Goal: Download file/media

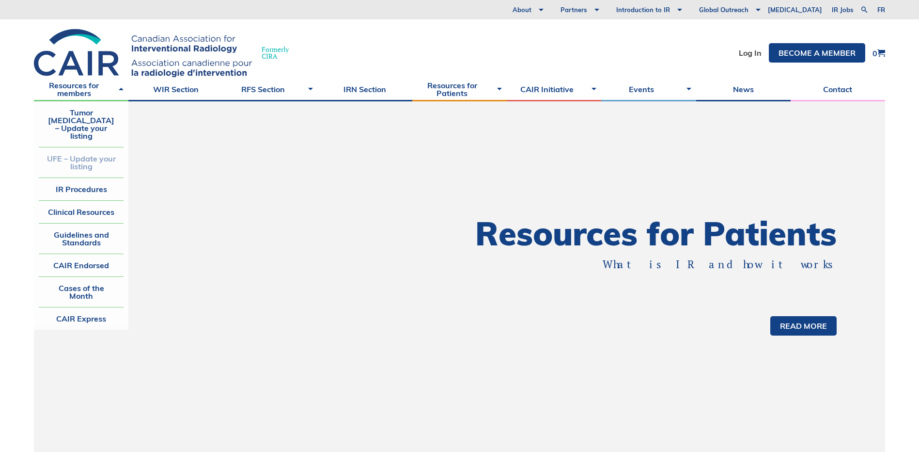
click at [84, 147] on link "UFE – Update your listing" at bounding box center [81, 162] width 85 height 30
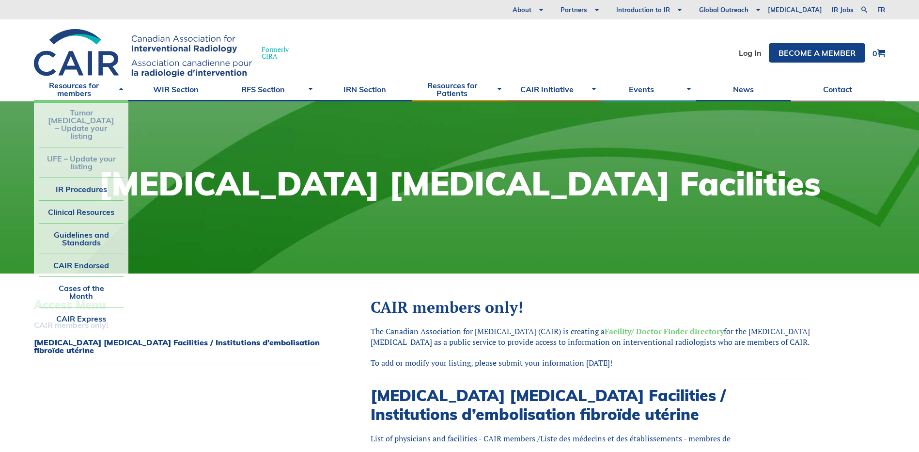
click at [89, 118] on link "Tumor [MEDICAL_DATA] – Update your listing" at bounding box center [81, 124] width 85 height 46
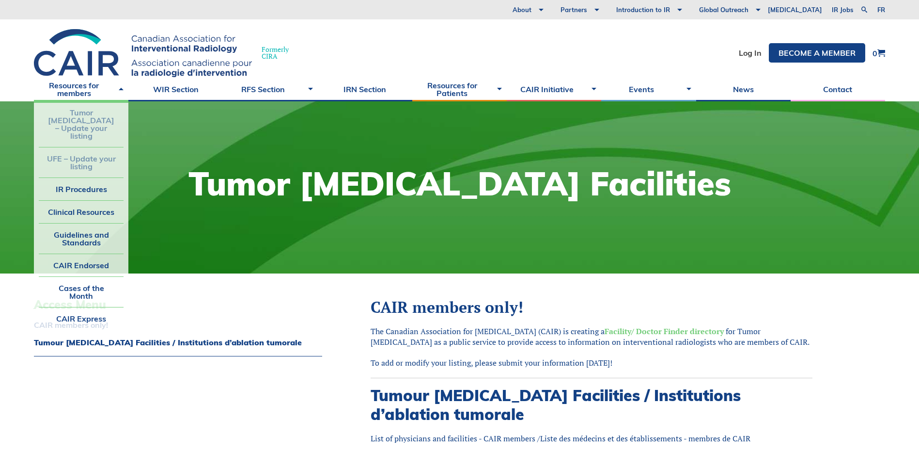
click at [81, 147] on link "UFE – Update your listing" at bounding box center [81, 162] width 85 height 30
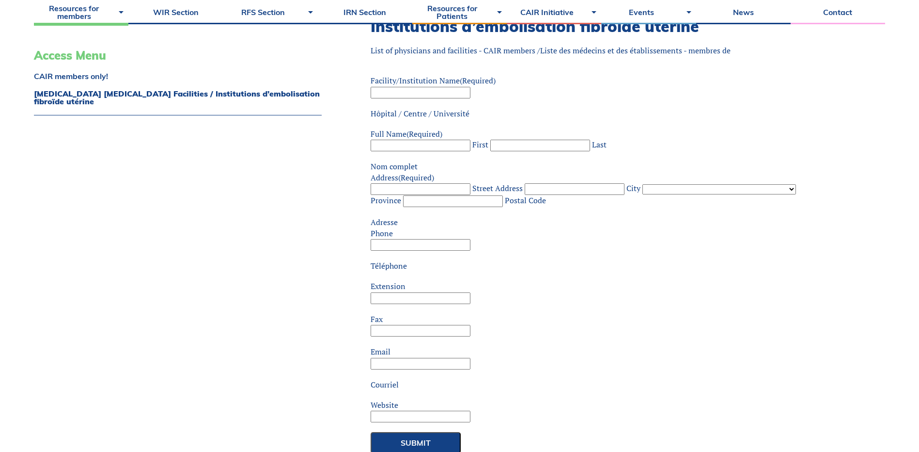
scroll to position [145, 0]
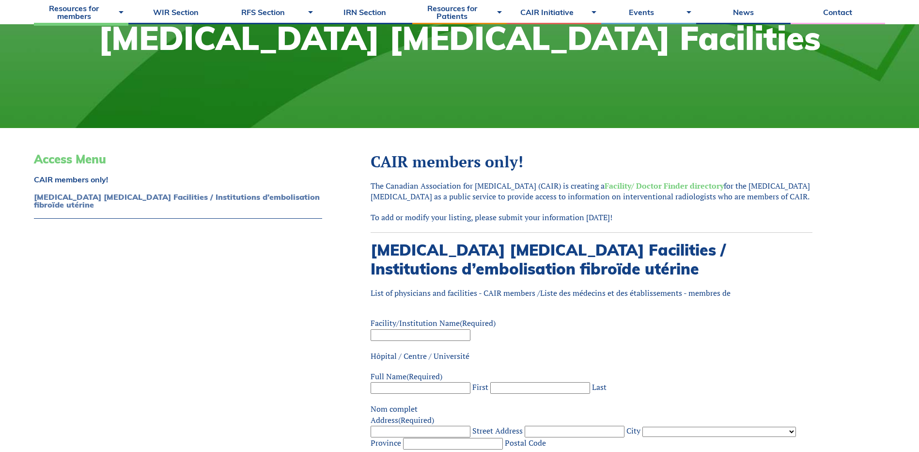
click at [126, 199] on link "Uterine Fibroid Embolization Facilities / Institutions d’embolisation fibroïde …" at bounding box center [178, 201] width 288 height 16
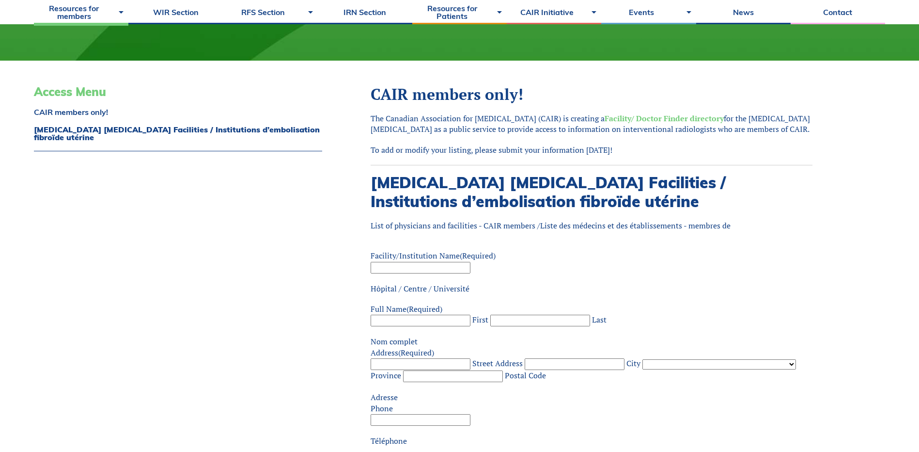
scroll to position [0, 0]
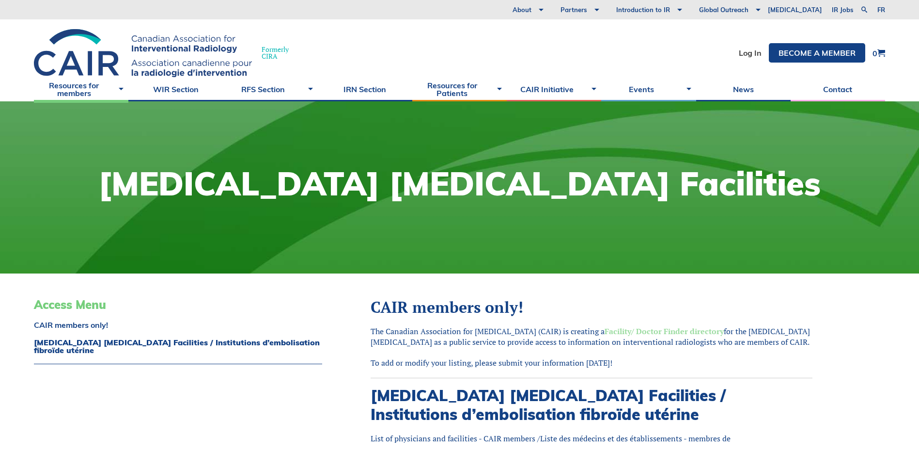
click at [684, 330] on strong "Facility/ Doctor Finder directory" at bounding box center [664, 331] width 119 height 11
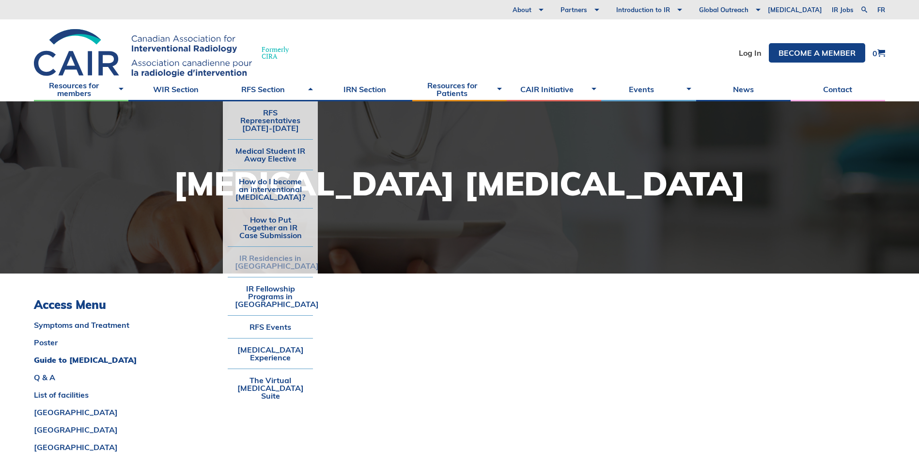
click at [270, 258] on link "IR Residencies in [GEOGRAPHIC_DATA]" at bounding box center [270, 262] width 85 height 30
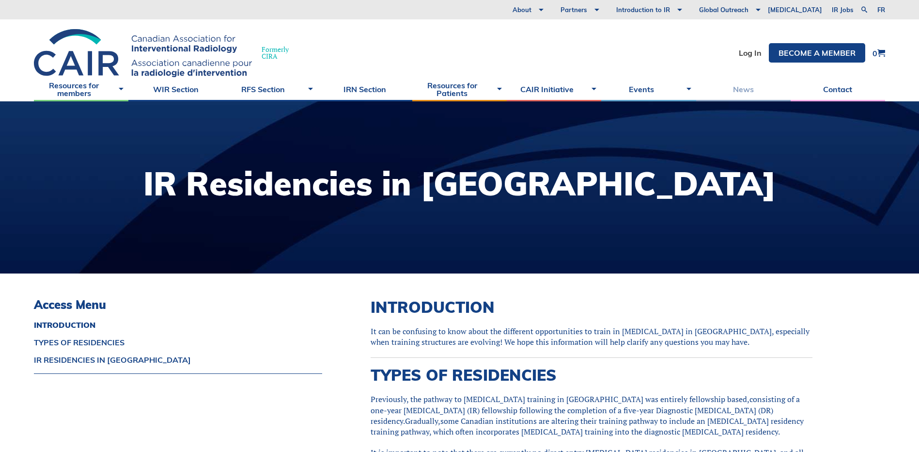
click at [747, 91] on link "News" at bounding box center [743, 89] width 94 height 24
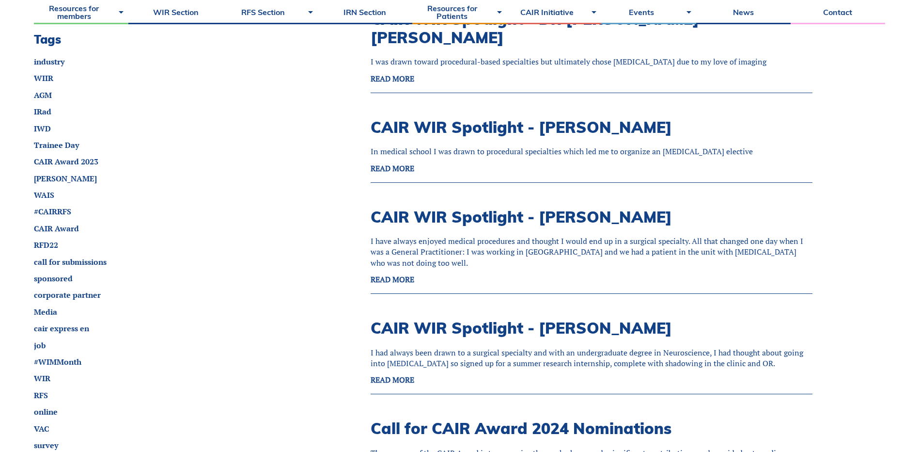
scroll to position [1017, 0]
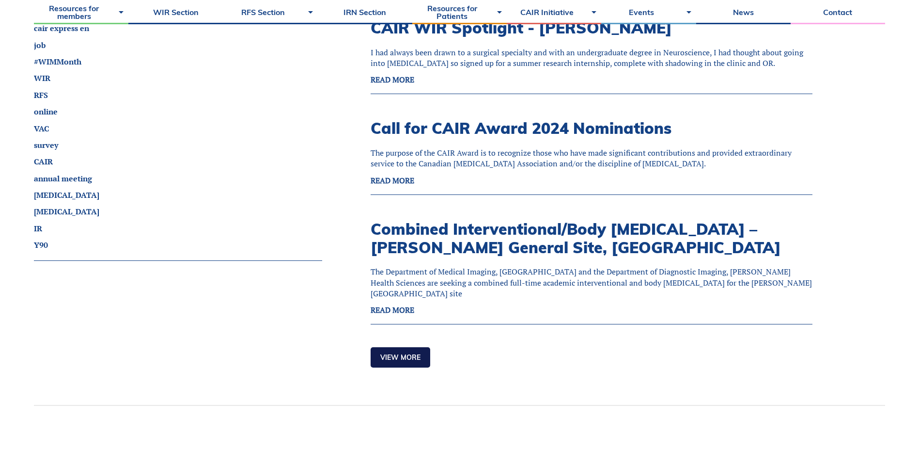
click at [397, 347] on link "View more" at bounding box center [401, 357] width 60 height 20
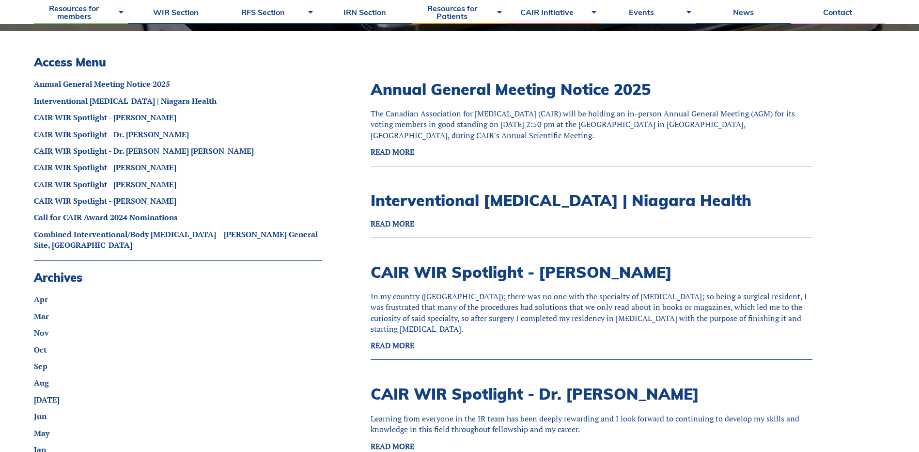
scroll to position [145, 0]
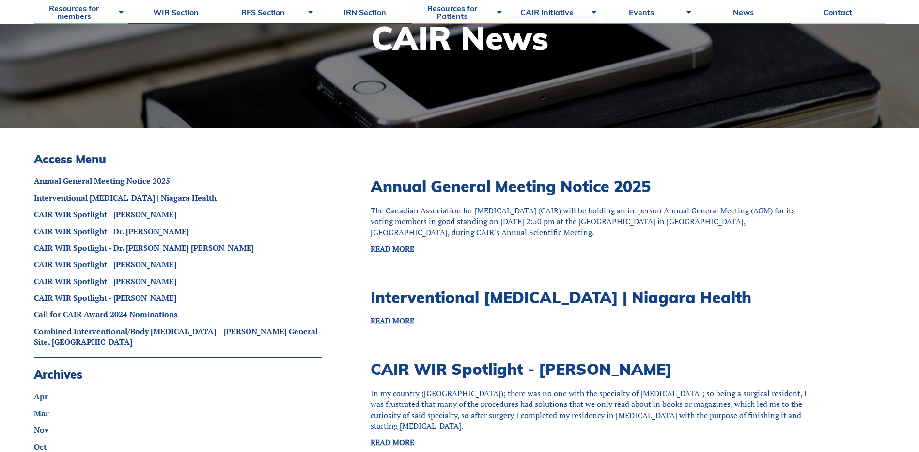
click at [388, 249] on strong "READ MORE" at bounding box center [393, 248] width 44 height 11
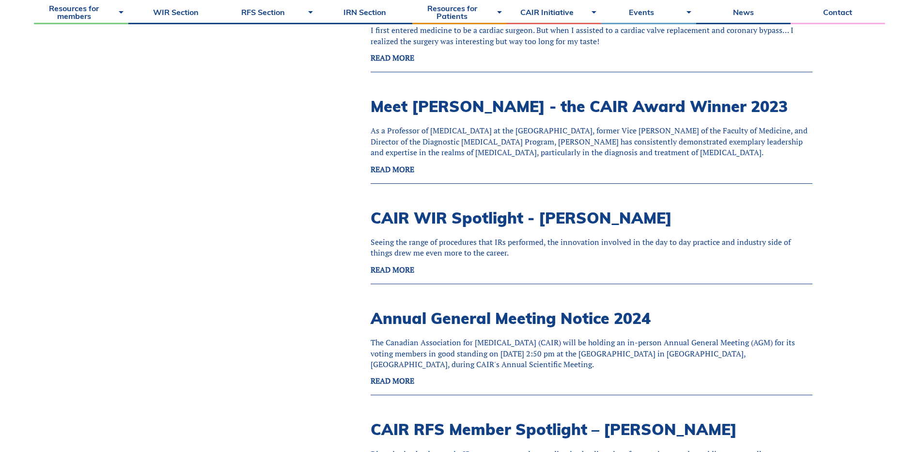
scroll to position [1986, 0]
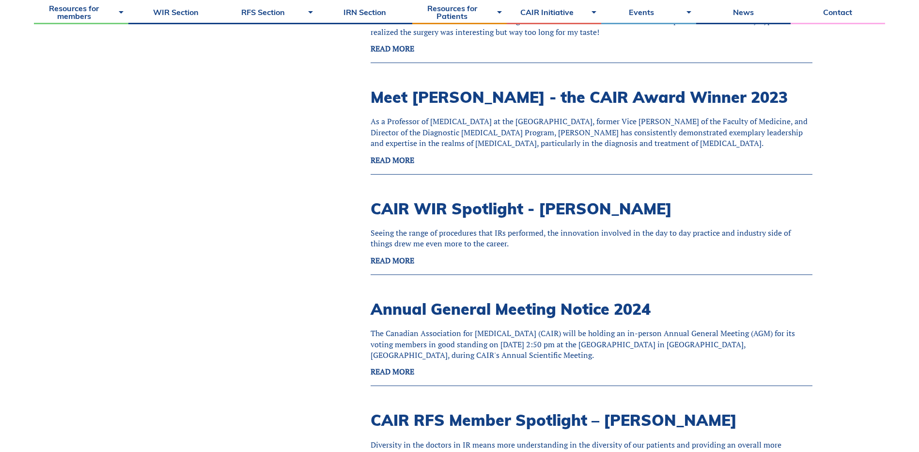
click at [391, 366] on strong "READ MORE" at bounding box center [393, 371] width 44 height 11
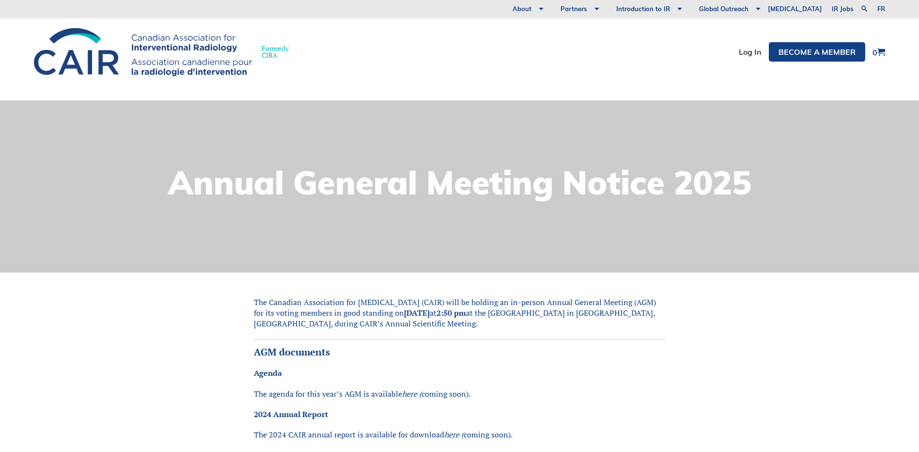
scroll to position [194, 0]
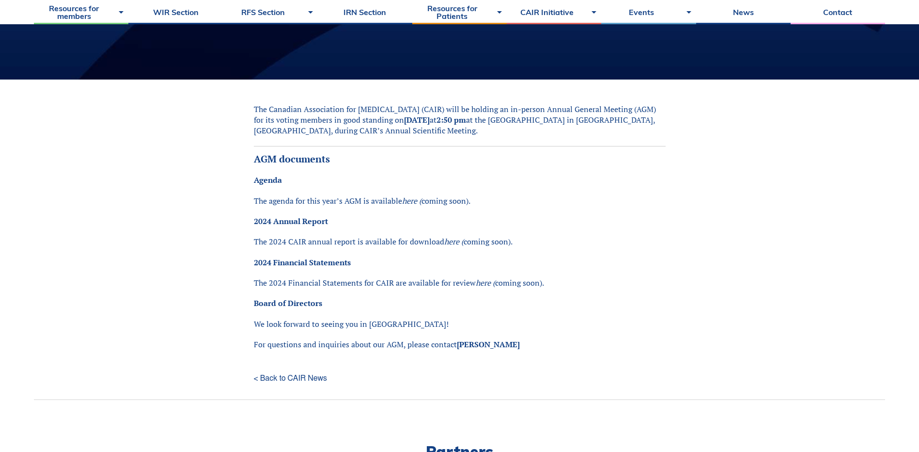
click at [484, 244] on p "The 2024 CAIR annual report is available for download here ( coming soon)." at bounding box center [460, 241] width 412 height 11
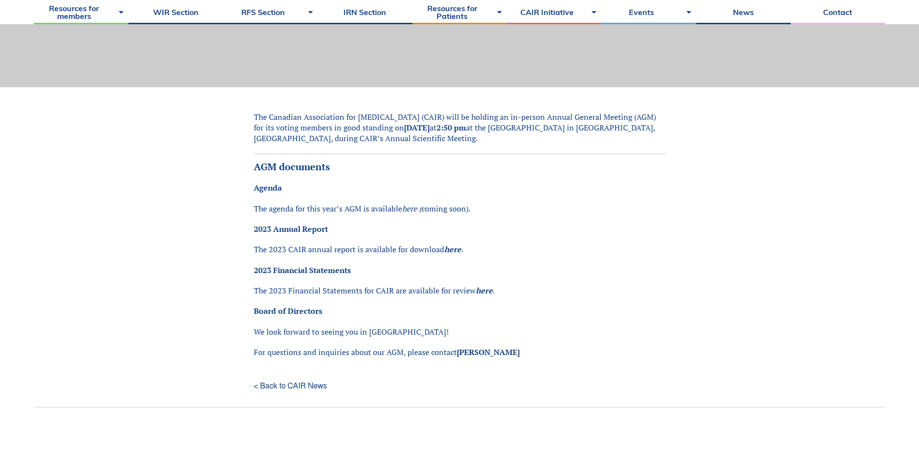
scroll to position [194, 0]
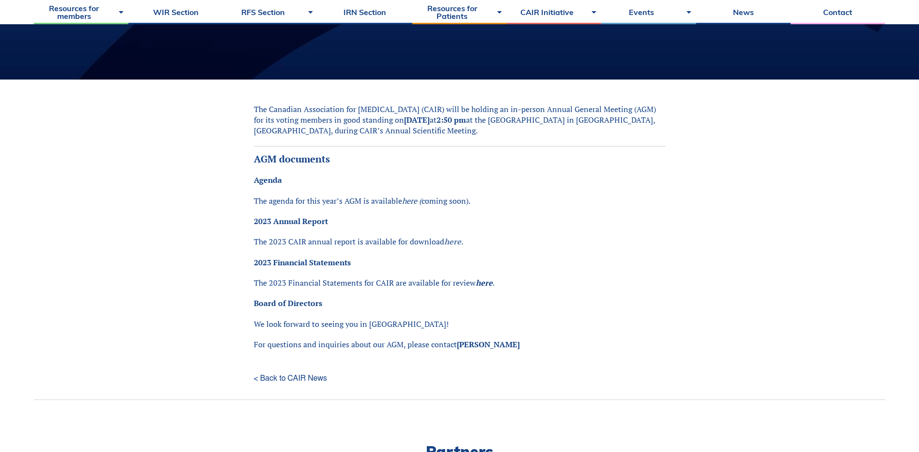
click at [451, 241] on em "here" at bounding box center [452, 241] width 17 height 11
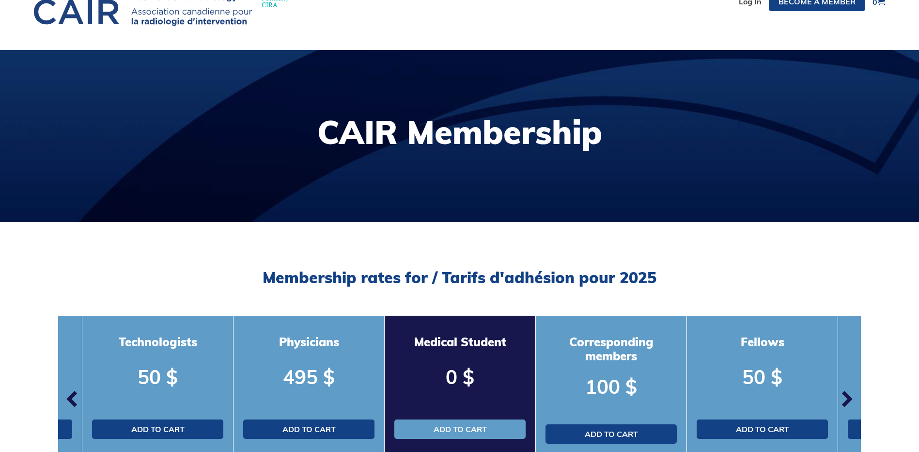
scroll to position [194, 0]
